Goal: Transaction & Acquisition: Purchase product/service

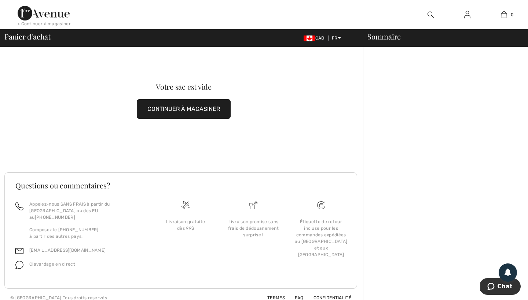
click at [51, 25] on div "< Continuer à magasiner" at bounding box center [44, 24] width 53 height 7
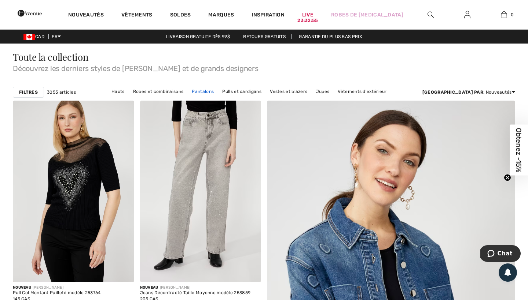
click at [217, 90] on link "Pantalons" at bounding box center [202, 92] width 29 height 10
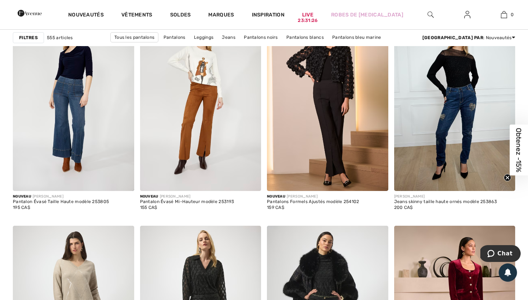
scroll to position [2235, 0]
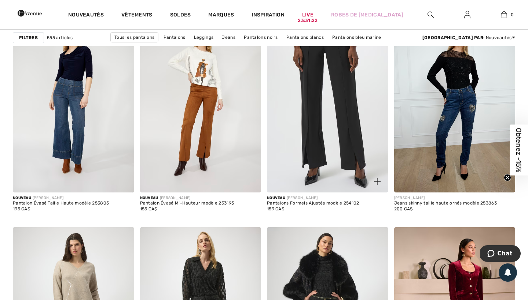
click at [332, 123] on img at bounding box center [327, 102] width 121 height 182
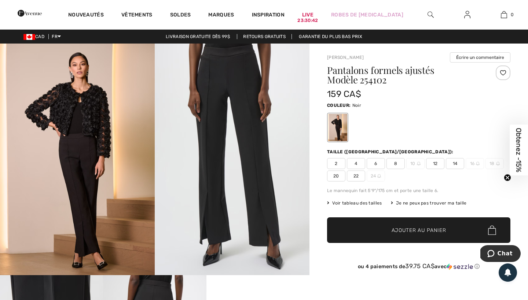
click at [393, 162] on span "8" at bounding box center [395, 163] width 18 height 11
click at [404, 230] on span "Ajouter au panier" at bounding box center [418, 231] width 55 height 8
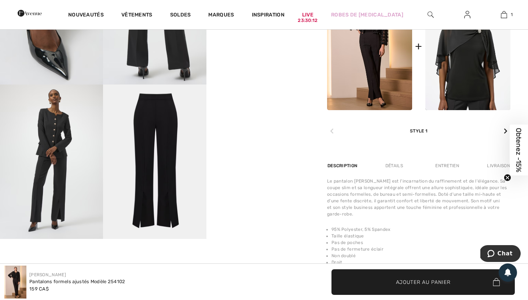
scroll to position [343, 0]
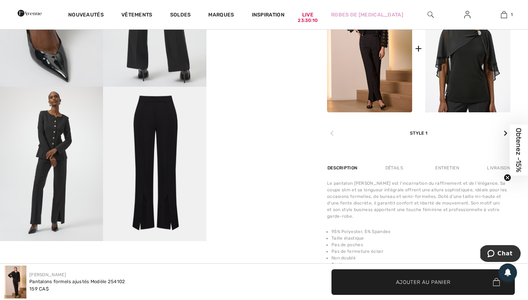
click at [393, 167] on div "Détails" at bounding box center [394, 168] width 30 height 13
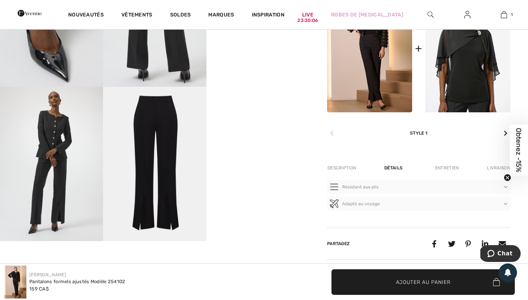
click at [438, 169] on div "Entretien" at bounding box center [447, 168] width 36 height 13
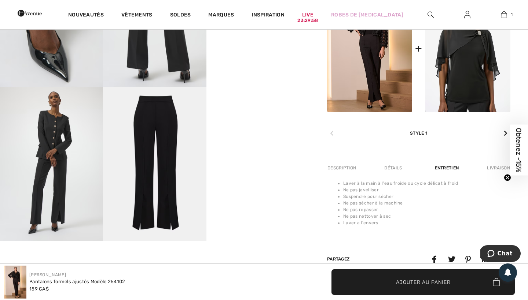
click at [350, 165] on div "Description" at bounding box center [342, 168] width 31 height 13
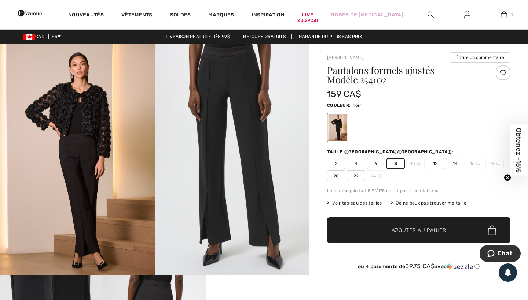
scroll to position [0, 0]
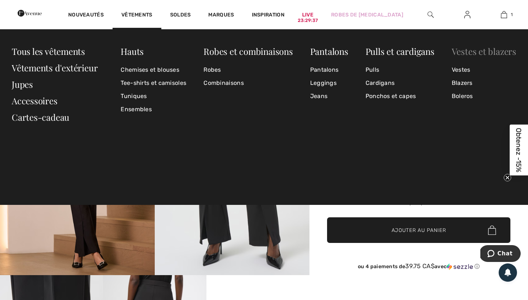
click at [467, 54] on link "Vestes et blazers" at bounding box center [483, 51] width 64 height 12
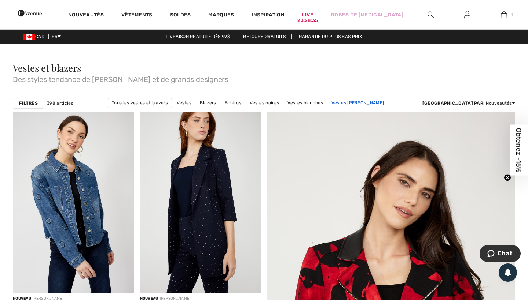
click at [332, 101] on link "Vestes Joseph Ribkoff" at bounding box center [358, 103] width 60 height 10
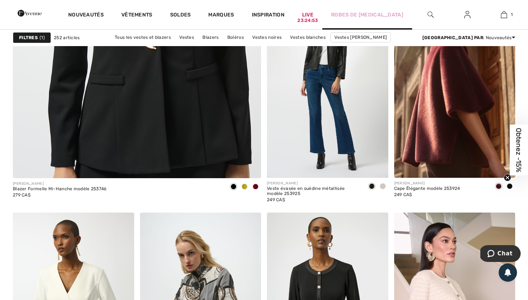
scroll to position [1927, 0]
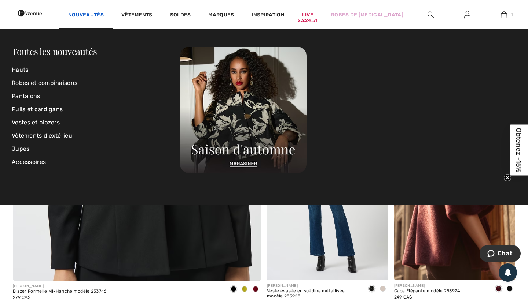
click at [104, 12] on link "Nouveautés" at bounding box center [86, 16] width 36 height 8
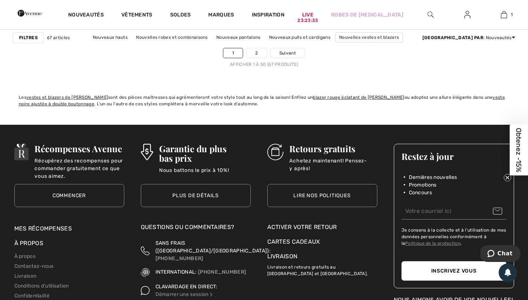
scroll to position [3356, 0]
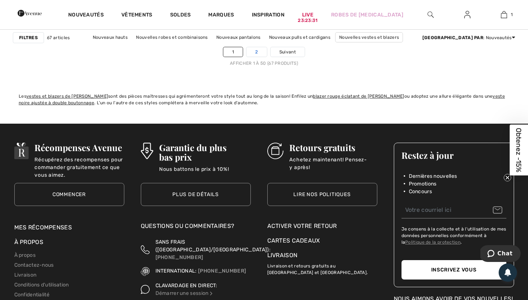
click at [256, 50] on link "2" at bounding box center [256, 52] width 20 height 10
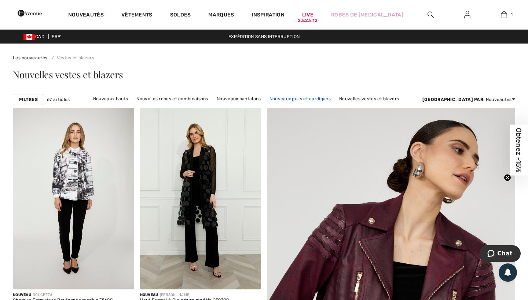
click at [293, 100] on link "Nouveaux pulls et cardigans" at bounding box center [300, 99] width 69 height 10
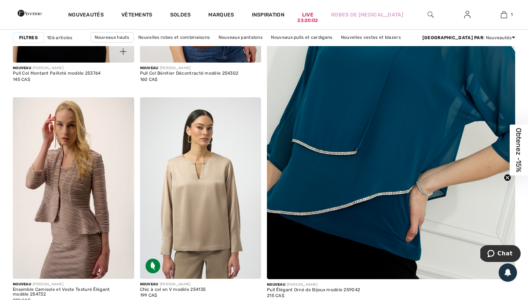
scroll to position [228, 0]
